Goal: Entertainment & Leisure: Consume media (video, audio)

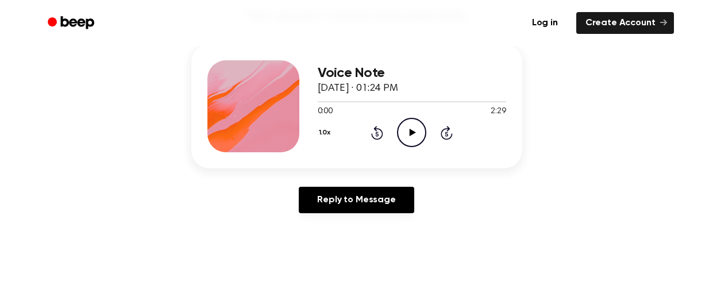
scroll to position [140, 0]
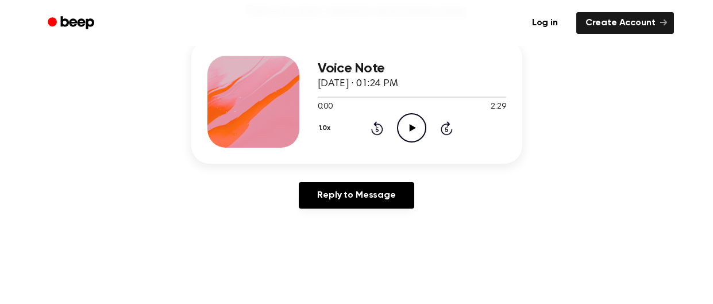
click at [413, 128] on icon at bounding box center [413, 127] width 6 height 7
click at [444, 76] on div "Voice Note [DATE] · 01:24 PM" at bounding box center [412, 76] width 189 height 31
click at [451, 107] on div "0:11 2:29" at bounding box center [412, 107] width 189 height 12
click at [493, 85] on div "Voice Note [DATE] · 01:24 PM" at bounding box center [412, 76] width 189 height 31
click at [502, 97] on div at bounding box center [412, 97] width 189 height 1
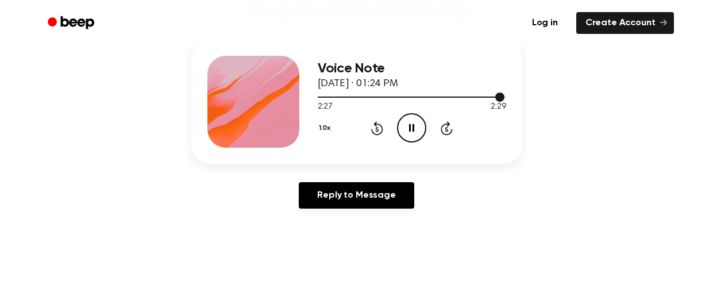
click at [319, 97] on div at bounding box center [411, 97] width 187 height 1
click at [452, 128] on icon "Skip 5 seconds" at bounding box center [446, 128] width 13 height 15
click at [446, 126] on icon "Skip 5 seconds" at bounding box center [446, 128] width 13 height 15
click at [429, 130] on div "1.0x Rewind 5 seconds Pause Audio Skip 5 seconds" at bounding box center [412, 127] width 189 height 29
click at [416, 124] on icon "Pause Audio" at bounding box center [411, 127] width 29 height 29
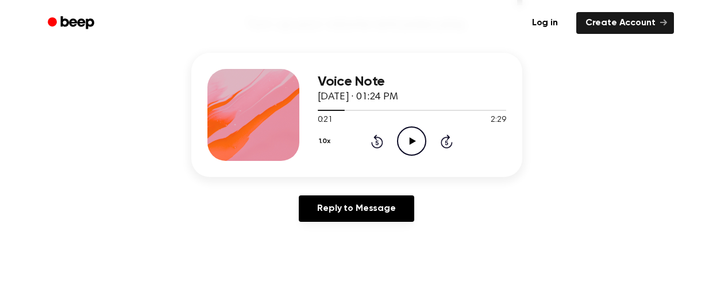
scroll to position [120, 0]
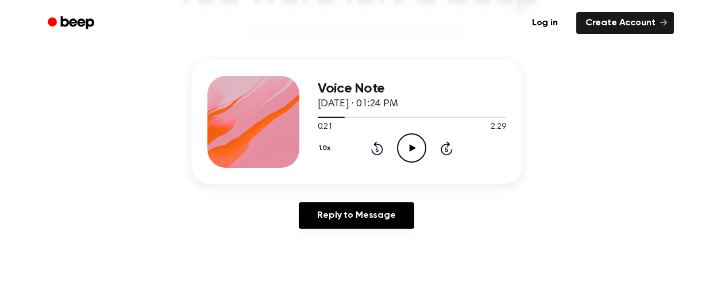
click at [319, 117] on div at bounding box center [331, 117] width 27 height 1
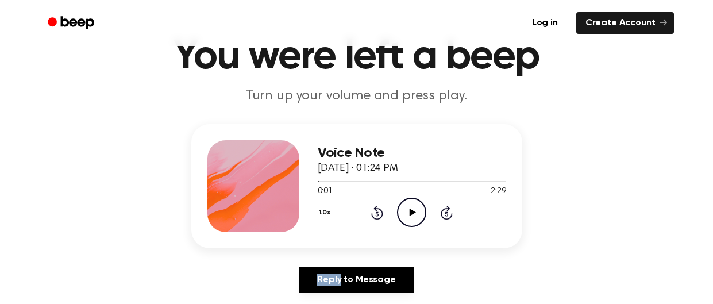
scroll to position [59, 0]
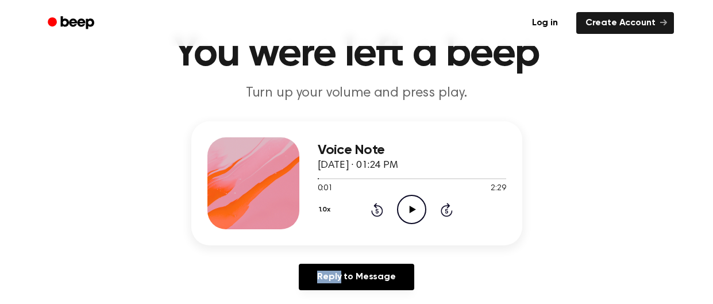
click at [415, 189] on div "0:01 2:29" at bounding box center [412, 189] width 189 height 12
click at [424, 178] on div at bounding box center [412, 178] width 189 height 1
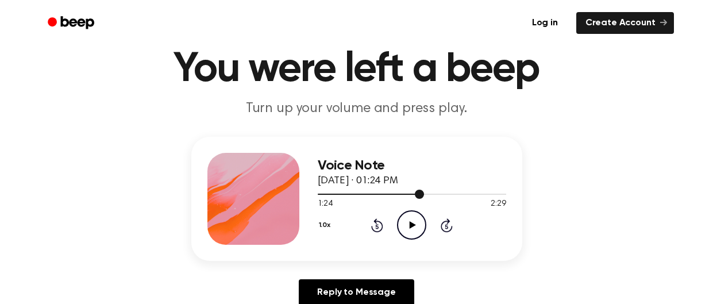
scroll to position [42, 0]
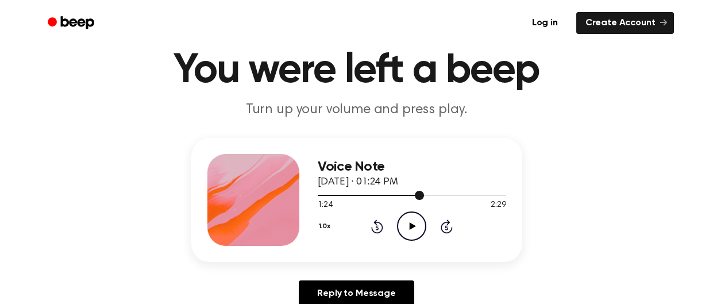
click at [418, 218] on icon "Play Audio" at bounding box center [411, 226] width 29 height 29
click at [487, 192] on div at bounding box center [412, 194] width 189 height 9
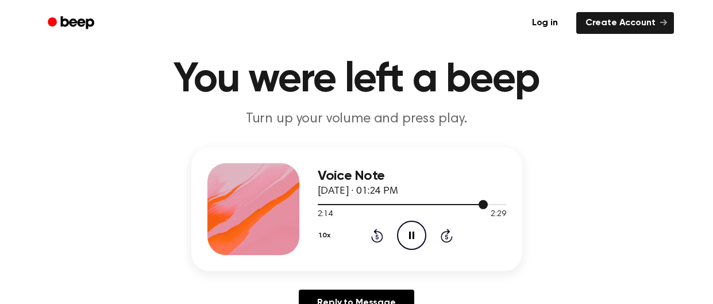
scroll to position [29, 0]
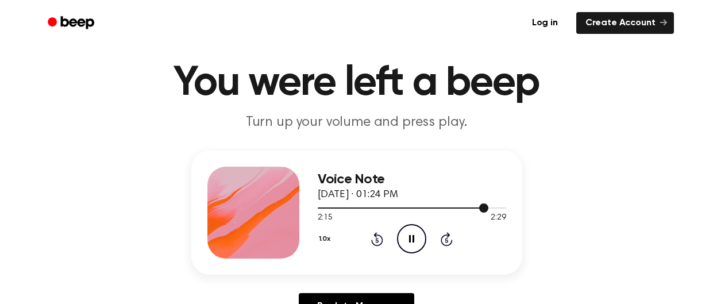
click at [503, 204] on div at bounding box center [412, 207] width 189 height 9
click at [382, 235] on icon "Rewind 5 seconds" at bounding box center [377, 239] width 13 height 15
click at [376, 239] on icon "Rewind 5 seconds" at bounding box center [377, 239] width 13 height 15
click at [377, 240] on icon "Rewind 5 seconds" at bounding box center [377, 239] width 13 height 15
click at [378, 245] on icon "Rewind 5 seconds" at bounding box center [377, 239] width 13 height 15
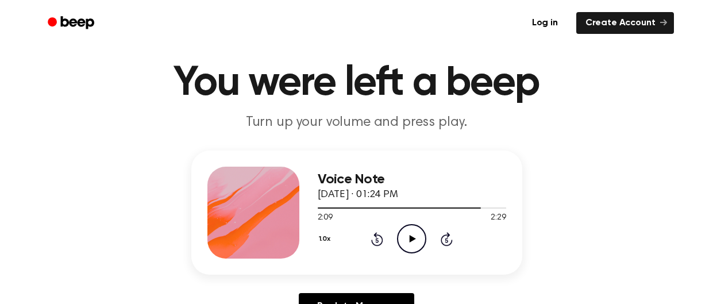
click at [375, 245] on icon at bounding box center [377, 239] width 12 height 14
click at [370, 251] on div "1.0x Rewind 5 seconds Play Audio Skip 5 seconds" at bounding box center [412, 238] width 189 height 29
click at [382, 236] on icon "Rewind 5 seconds" at bounding box center [377, 239] width 13 height 15
click at [383, 239] on icon at bounding box center [377, 239] width 12 height 14
click at [382, 235] on icon "Rewind 5 seconds" at bounding box center [377, 239] width 13 height 15
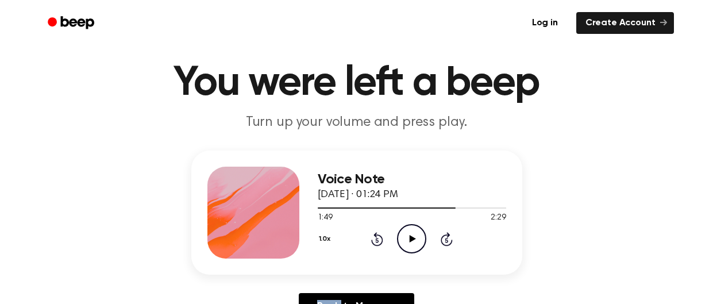
click at [377, 240] on icon "Rewind 5 seconds" at bounding box center [377, 239] width 13 height 15
click at [378, 239] on icon at bounding box center [377, 240] width 3 height 5
click at [377, 240] on icon "Rewind 5 seconds" at bounding box center [377, 239] width 13 height 15
click at [378, 238] on icon "Rewind 5 seconds" at bounding box center [377, 239] width 13 height 15
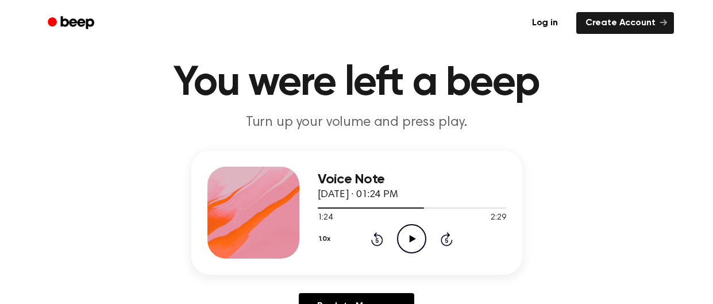
click at [382, 245] on icon "Rewind 5 seconds" at bounding box center [377, 239] width 13 height 15
click at [382, 241] on icon at bounding box center [377, 239] width 12 height 14
click at [382, 245] on icon "Rewind 5 seconds" at bounding box center [377, 239] width 13 height 15
click at [382, 237] on icon at bounding box center [377, 239] width 12 height 14
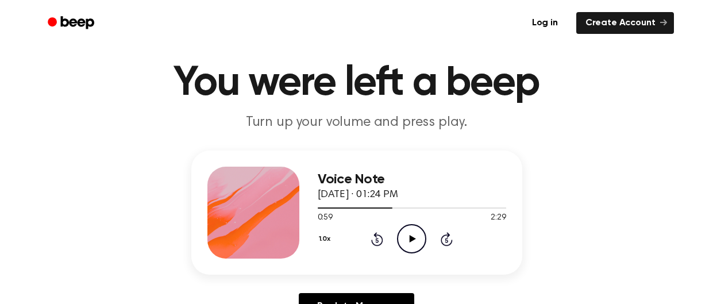
click at [389, 234] on div "1.0x Rewind 5 seconds Play Audio Skip 5 seconds" at bounding box center [412, 238] width 189 height 29
click at [390, 239] on div "1.0x Rewind 5 seconds Play Audio Skip 5 seconds" at bounding box center [412, 238] width 189 height 29
click at [391, 237] on div "1.0x Rewind 5 seconds Play Audio Skip 5 seconds" at bounding box center [412, 238] width 189 height 29
click at [390, 239] on div "1.0x Rewind 5 seconds Play Audio Skip 5 seconds" at bounding box center [412, 238] width 189 height 29
click at [382, 241] on icon at bounding box center [377, 239] width 12 height 14
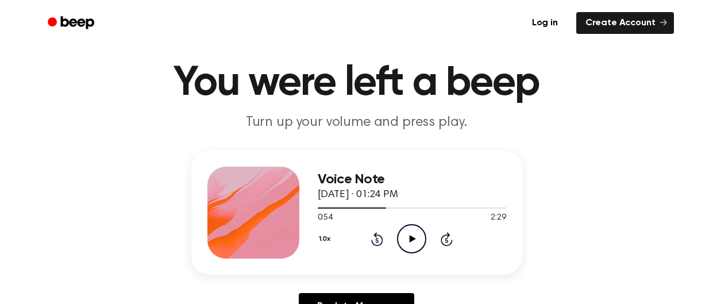
click at [382, 241] on icon at bounding box center [377, 239] width 12 height 14
click at [378, 239] on icon "Rewind 5 seconds" at bounding box center [377, 239] width 13 height 15
click at [382, 235] on icon "Rewind 5 seconds" at bounding box center [377, 239] width 13 height 15
click at [379, 244] on icon at bounding box center [377, 239] width 12 height 14
click at [377, 240] on icon "Rewind 5 seconds" at bounding box center [377, 239] width 13 height 15
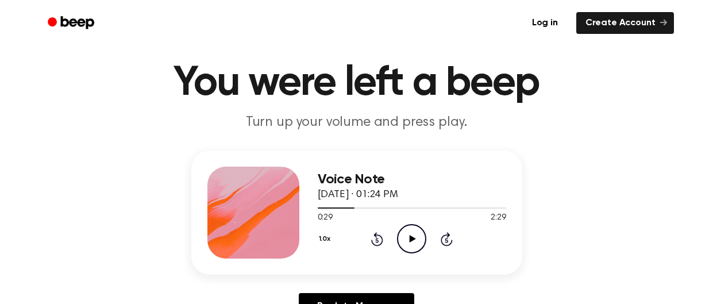
click at [381, 245] on icon "Rewind 5 seconds" at bounding box center [377, 239] width 13 height 15
click at [382, 241] on icon at bounding box center [377, 239] width 12 height 14
click at [377, 240] on icon "Rewind 5 seconds" at bounding box center [377, 239] width 13 height 15
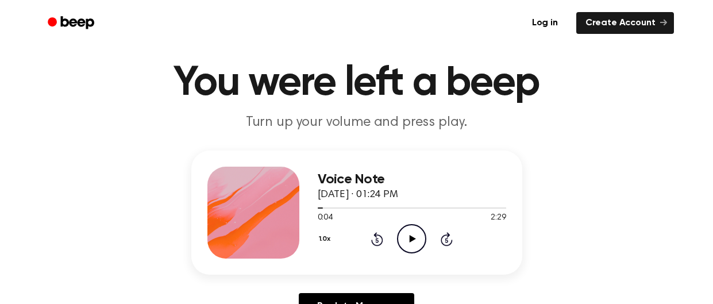
click at [377, 240] on icon "Rewind 5 seconds" at bounding box center [377, 239] width 13 height 15
click at [452, 244] on icon "Skip 5 seconds" at bounding box center [446, 239] width 13 height 15
click at [417, 229] on icon "Play Audio" at bounding box center [411, 238] width 29 height 29
click at [417, 236] on icon "Pause Audio" at bounding box center [411, 238] width 29 height 29
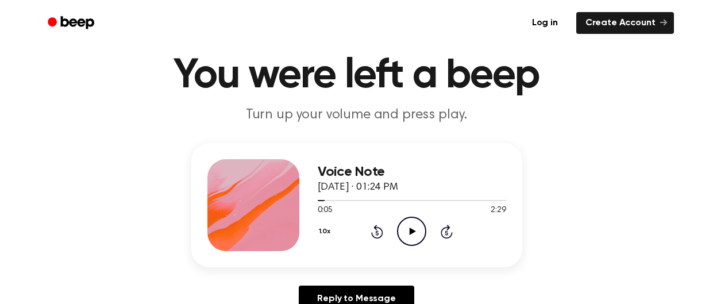
scroll to position [38, 0]
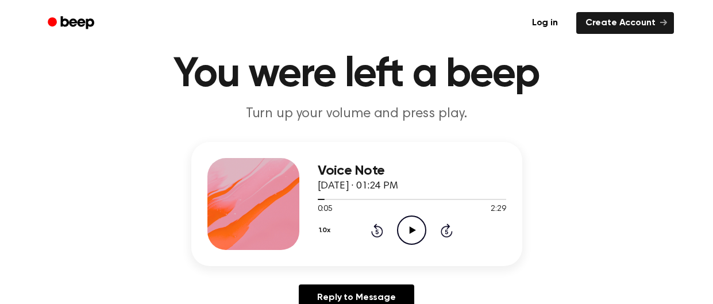
click at [448, 232] on icon at bounding box center [447, 231] width 3 height 5
click at [418, 229] on icon "Play Audio" at bounding box center [411, 230] width 29 height 29
click at [423, 228] on icon "Pause Audio" at bounding box center [411, 230] width 29 height 29
click at [416, 234] on icon "Play Audio" at bounding box center [411, 230] width 29 height 29
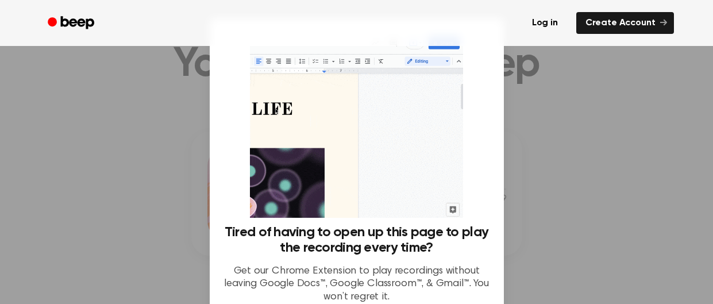
scroll to position [49, 0]
click at [75, 116] on div at bounding box center [356, 152] width 713 height 304
click at [121, 88] on div at bounding box center [356, 152] width 713 height 304
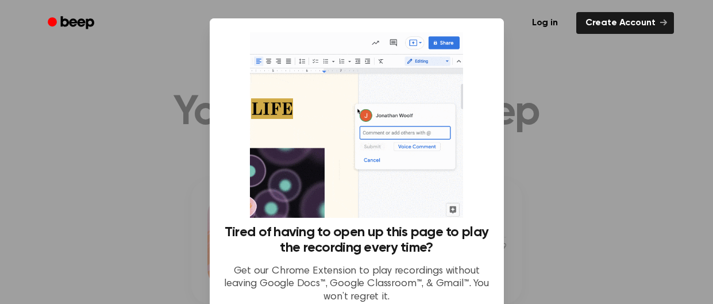
click at [548, 114] on div at bounding box center [356, 152] width 713 height 304
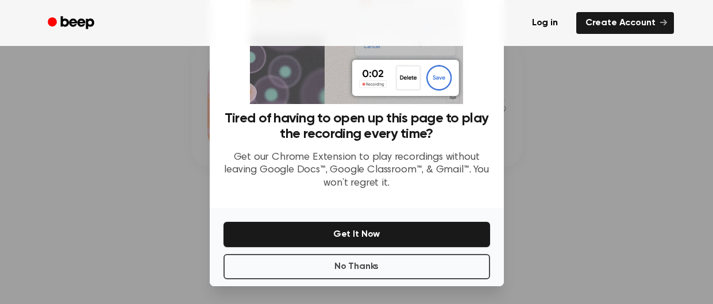
scroll to position [140, 0]
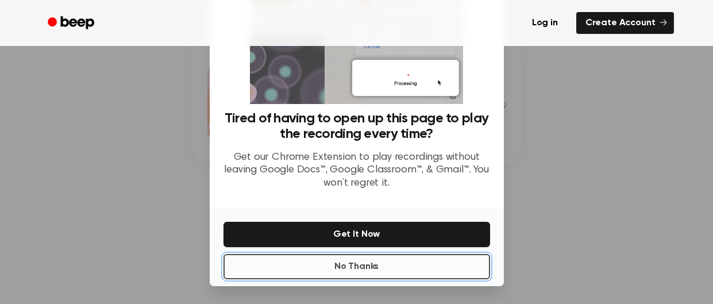
click at [405, 263] on button "No Thanks" at bounding box center [357, 266] width 267 height 25
